Goal: Obtain resource: Obtain resource

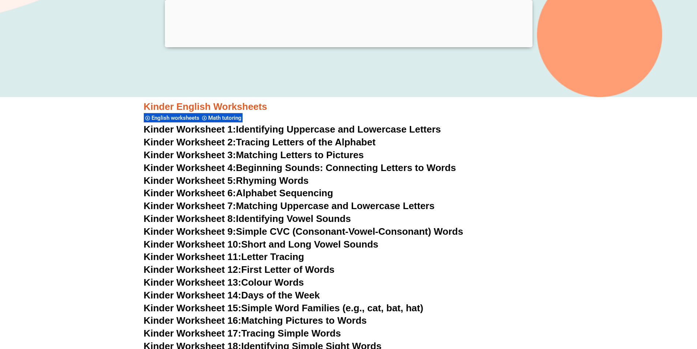
click at [288, 241] on link "Kinder Worksheet 10: Short and Long Vowel Sounds" at bounding box center [261, 243] width 235 height 11
click at [221, 255] on span "Kinder Worksheet 11:" at bounding box center [193, 256] width 98 height 11
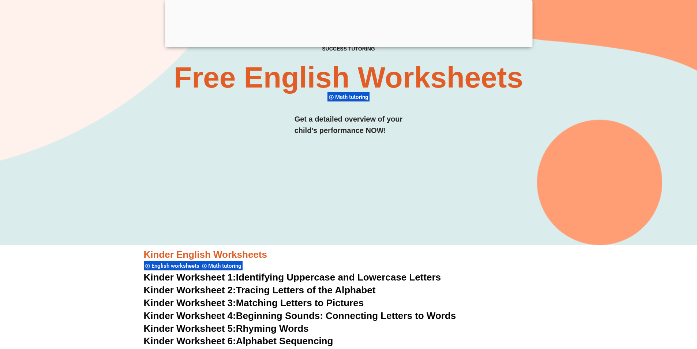
scroll to position [229, 0]
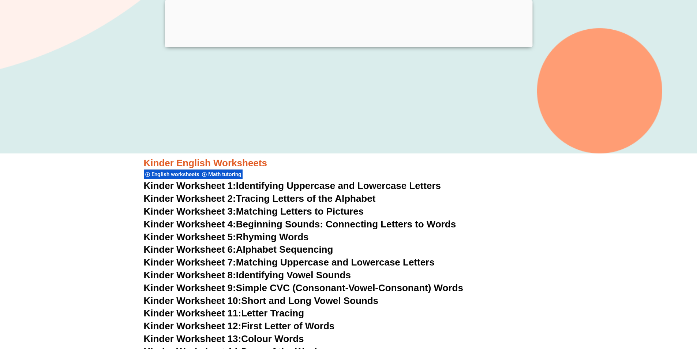
click at [284, 328] on link "Kinder Worksheet 12: First Letter of Words" at bounding box center [239, 325] width 191 height 11
drag, startPoint x: 233, startPoint y: 173, endPoint x: 230, endPoint y: 176, distance: 4.7
click at [230, 176] on span "Math tutoring" at bounding box center [225, 174] width 35 height 7
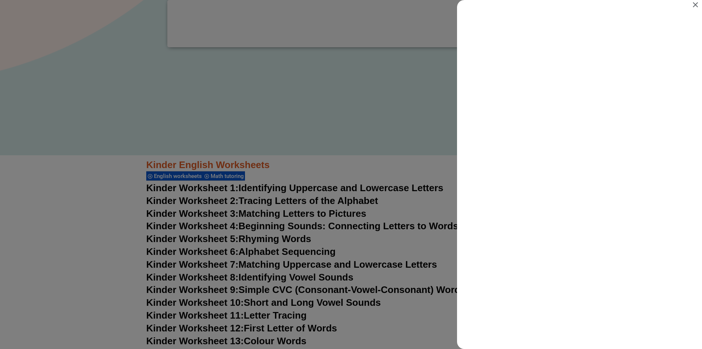
scroll to position [0, 0]
click at [1, 253] on div "Search results for Math tutoring" at bounding box center [351, 174] width 702 height 349
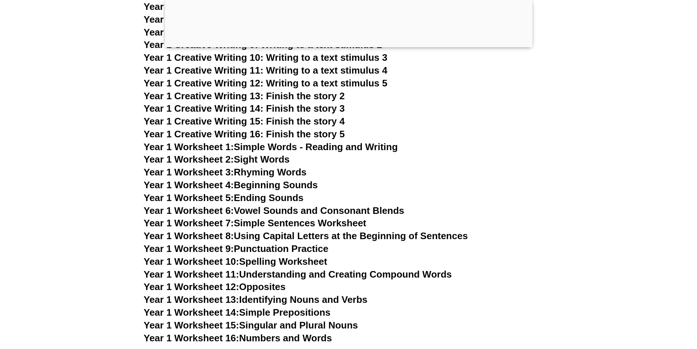
scroll to position [1619, 0]
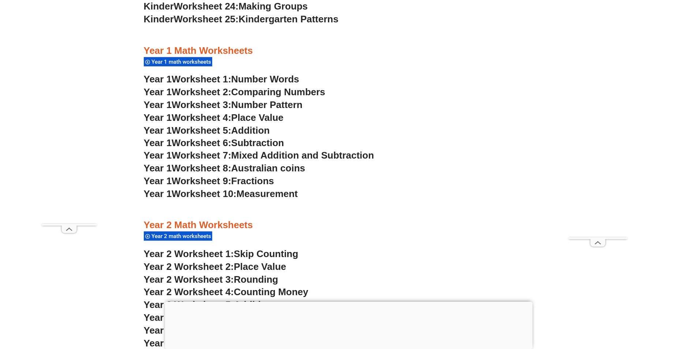
scroll to position [732, 0]
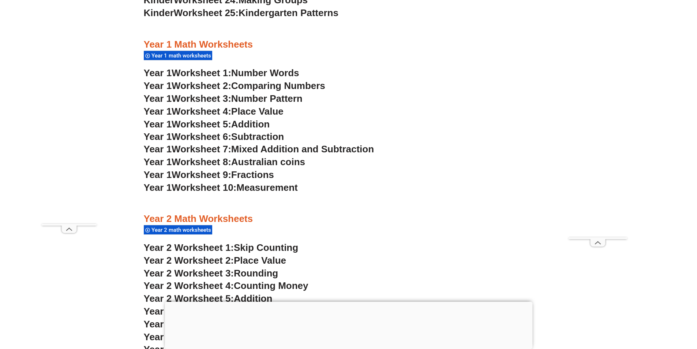
click at [278, 74] on span "Number Words" at bounding box center [265, 72] width 68 height 11
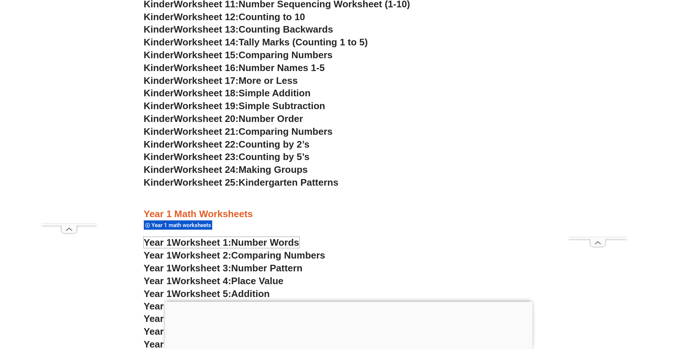
scroll to position [512, 0]
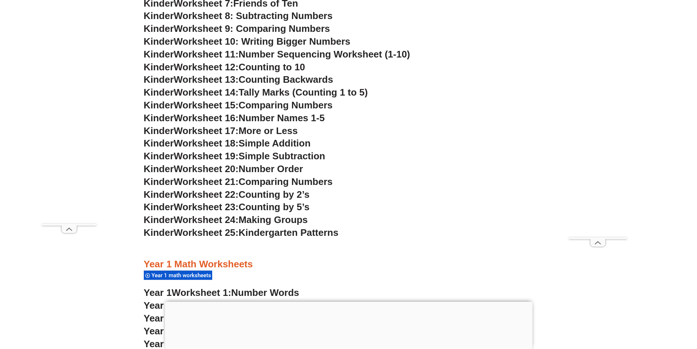
click at [174, 94] on span "Kinder" at bounding box center [159, 92] width 30 height 11
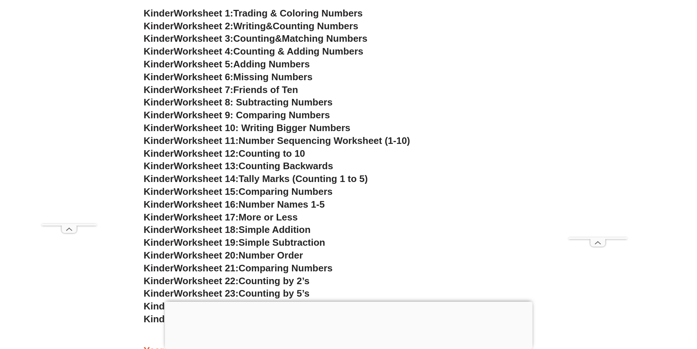
scroll to position [439, 0]
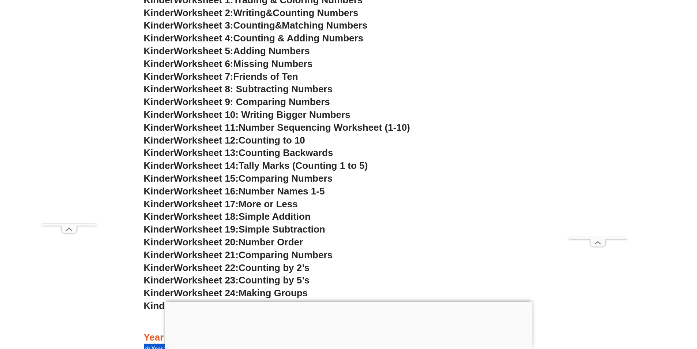
click at [151, 251] on span "Kinder" at bounding box center [159, 254] width 30 height 11
click at [162, 243] on span "Kinder" at bounding box center [159, 241] width 30 height 11
click at [282, 262] on h3 "Kinder Worksheet 22: Counting by 2’s" at bounding box center [349, 268] width 410 height 12
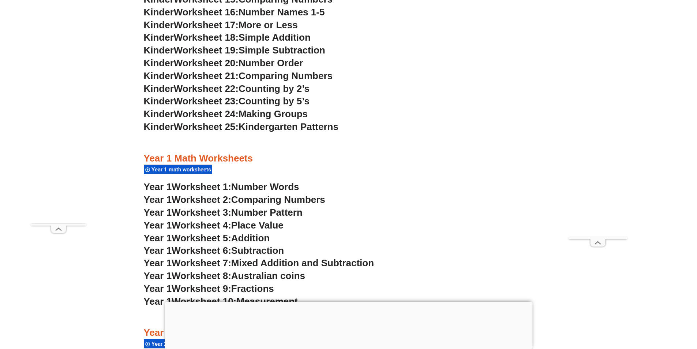
scroll to position [622, 0]
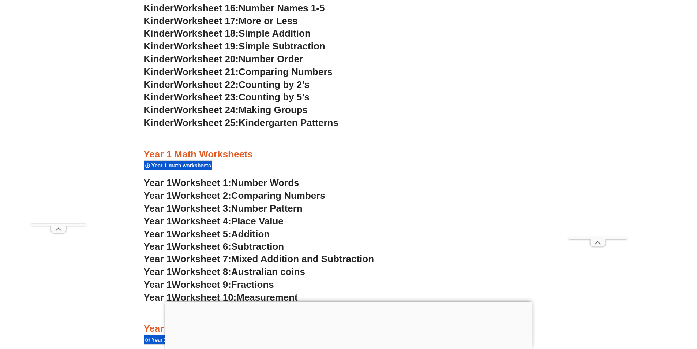
click at [243, 195] on span "Comparing Numbers" at bounding box center [278, 195] width 94 height 11
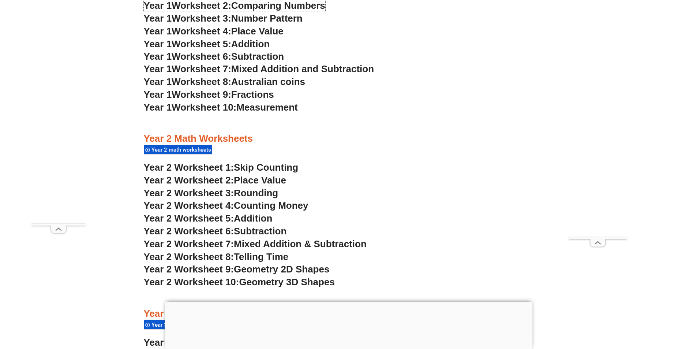
scroll to position [768, 0]
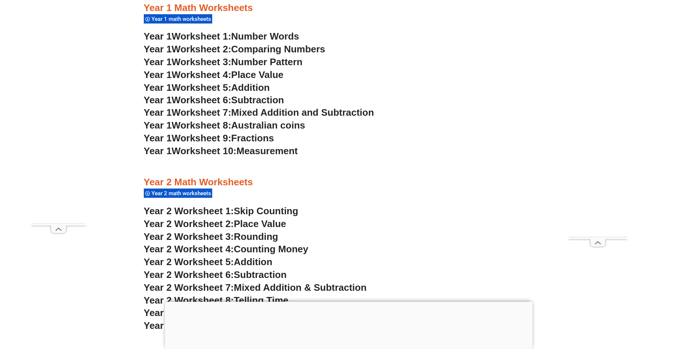
click at [244, 88] on span "Addition" at bounding box center [250, 87] width 38 height 11
click at [271, 102] on span "Subtraction" at bounding box center [257, 99] width 53 height 11
click at [270, 109] on span "Mixed Addition and Subtraction" at bounding box center [302, 112] width 143 height 11
click at [218, 127] on span "Worksheet 8:" at bounding box center [202, 125] width 60 height 11
